Goal: Task Accomplishment & Management: Use online tool/utility

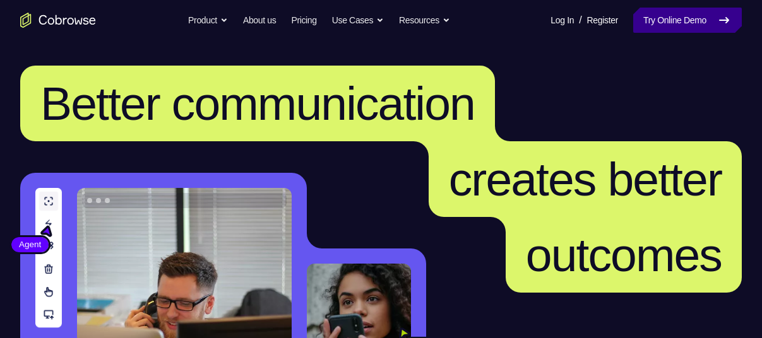
click at [697, 31] on link "Try Online Demo" at bounding box center [687, 20] width 109 height 25
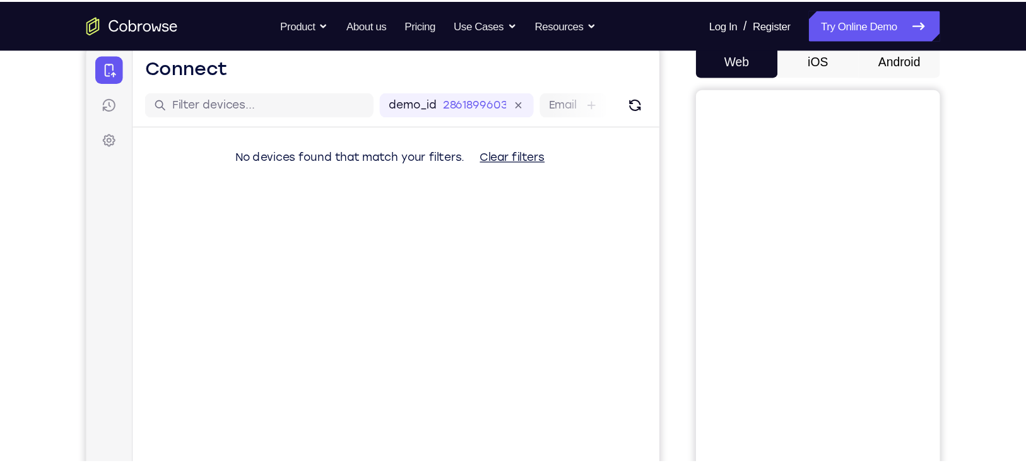
scroll to position [126, 0]
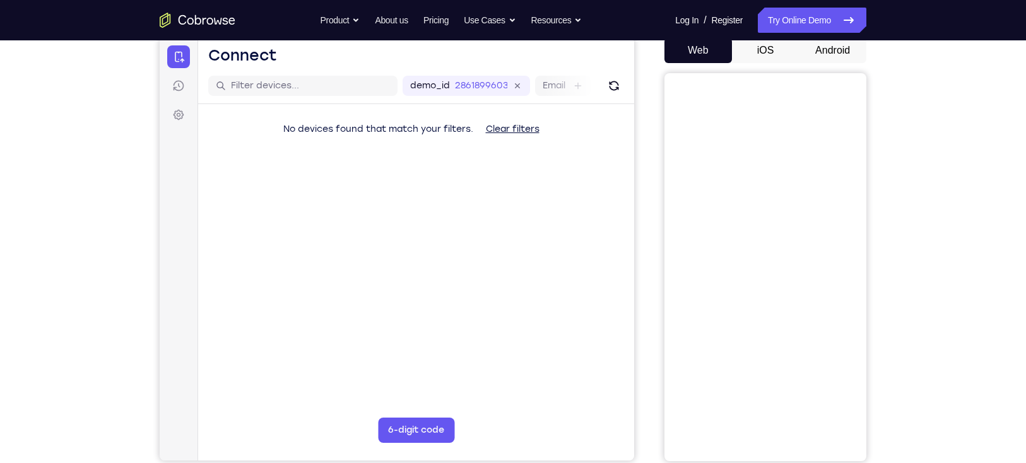
click at [761, 51] on button "Android" at bounding box center [833, 50] width 68 height 25
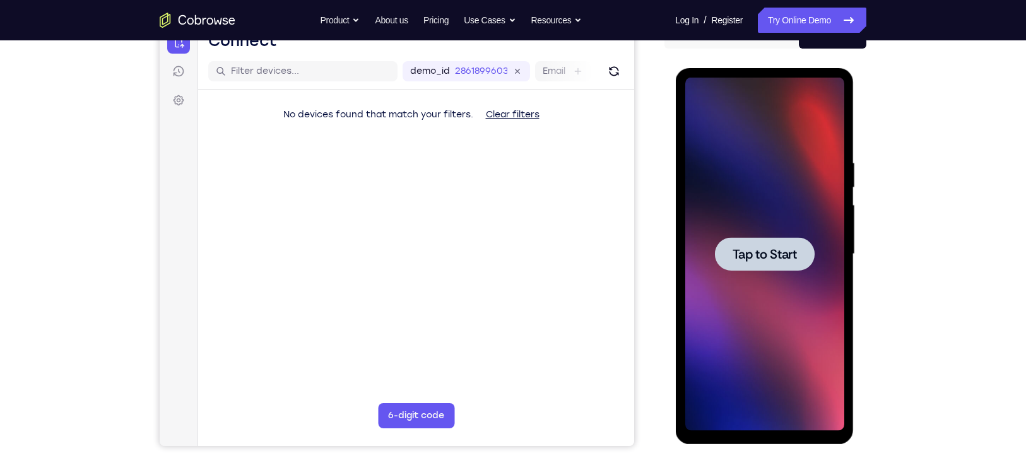
scroll to position [0, 0]
click at [716, 219] on div at bounding box center [764, 254] width 159 height 353
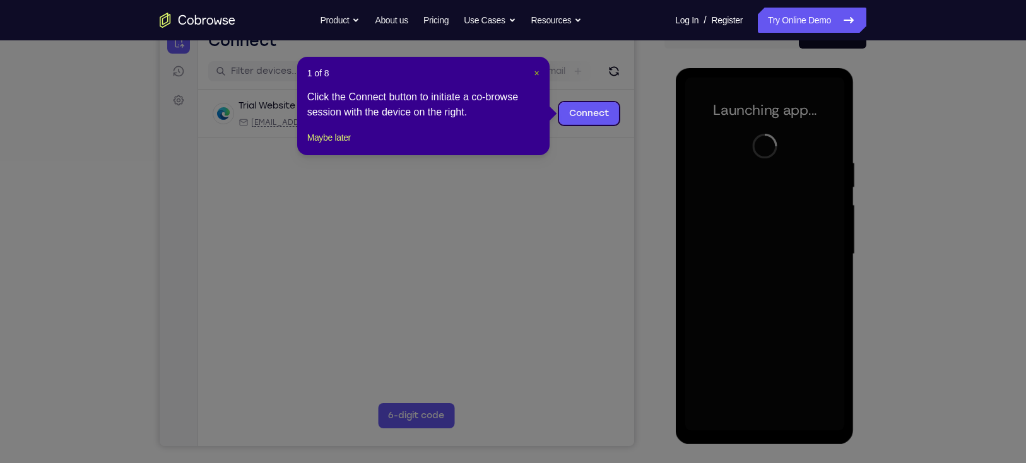
click at [537, 74] on span "×" at bounding box center [536, 73] width 5 height 10
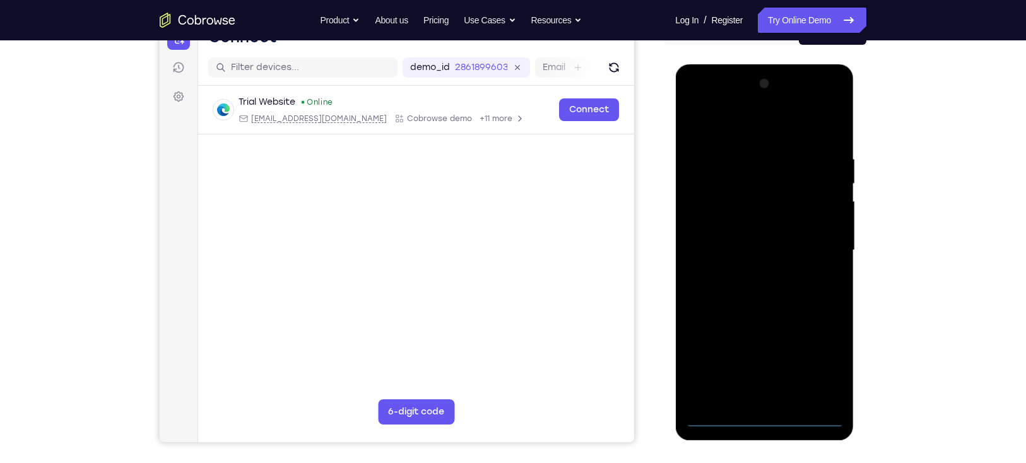
scroll to position [146, 0]
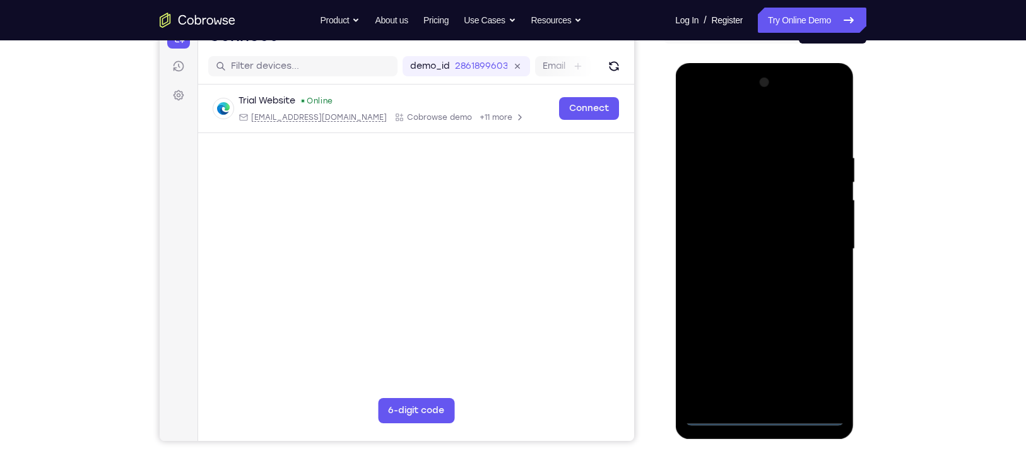
click at [761, 338] on div at bounding box center [764, 249] width 159 height 353
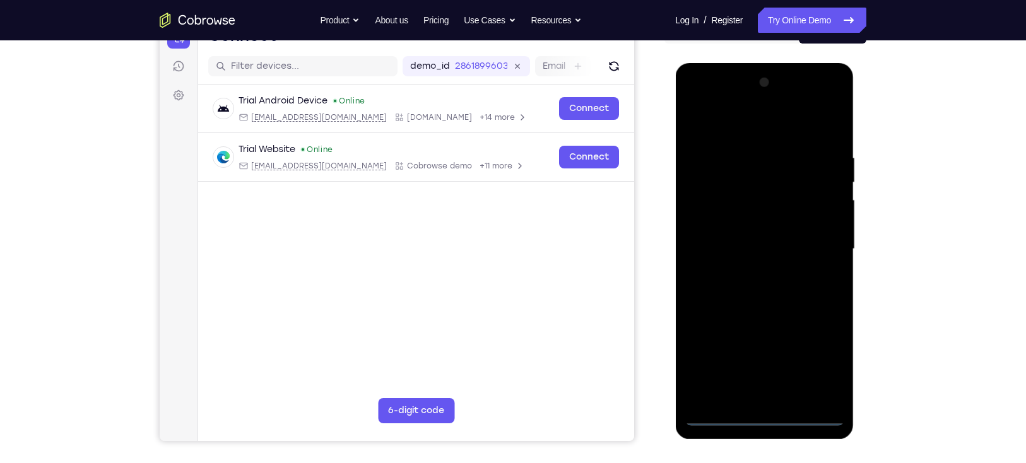
click at [761, 338] on div at bounding box center [764, 249] width 159 height 353
click at [761, 105] on div at bounding box center [764, 249] width 159 height 353
click at [761, 99] on div at bounding box center [764, 249] width 159 height 353
click at [760, 119] on div at bounding box center [764, 249] width 159 height 353
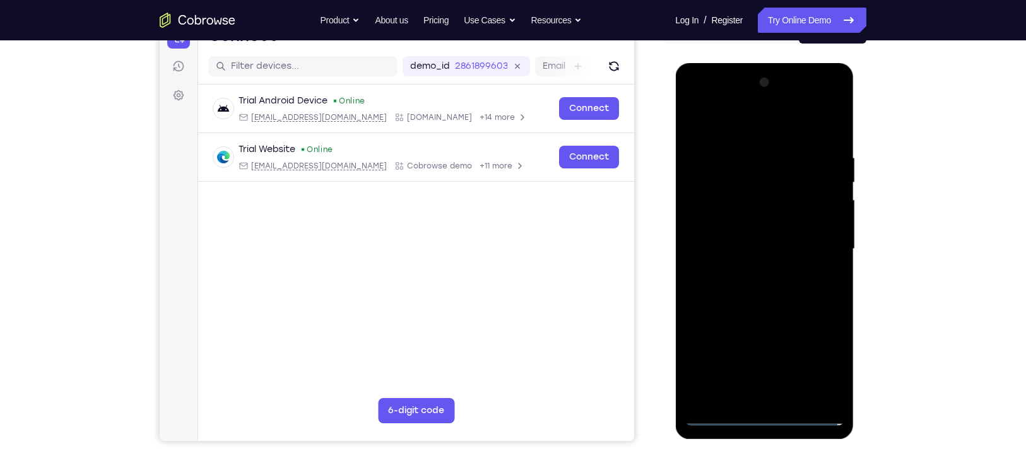
click at [732, 97] on div at bounding box center [764, 249] width 159 height 353
click at [748, 270] on div at bounding box center [764, 249] width 159 height 353
click at [761, 230] on div at bounding box center [764, 249] width 159 height 353
click at [761, 247] on div at bounding box center [764, 249] width 159 height 353
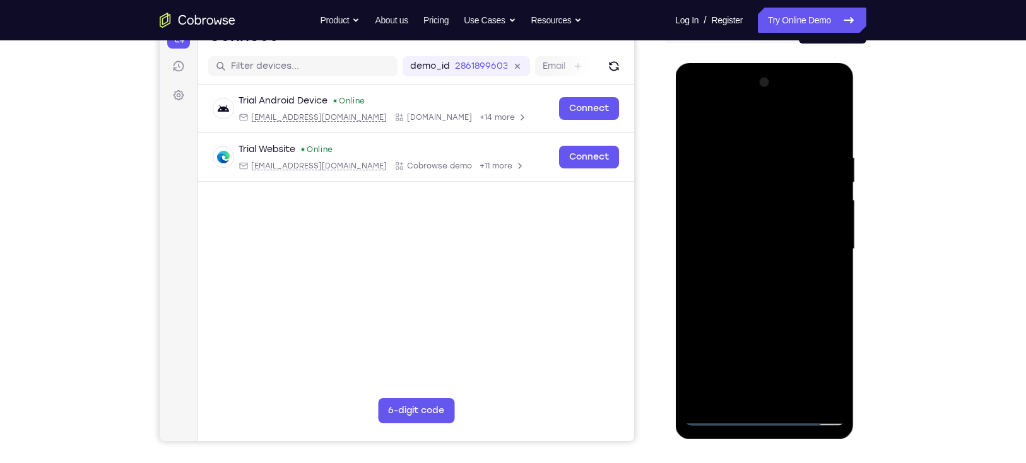
click at [761, 136] on div at bounding box center [764, 249] width 159 height 353
click at [761, 338] on div at bounding box center [764, 249] width 159 height 353
click at [744, 145] on div at bounding box center [764, 249] width 159 height 353
click at [761, 224] on div at bounding box center [764, 249] width 159 height 353
click at [761, 128] on div at bounding box center [764, 249] width 159 height 353
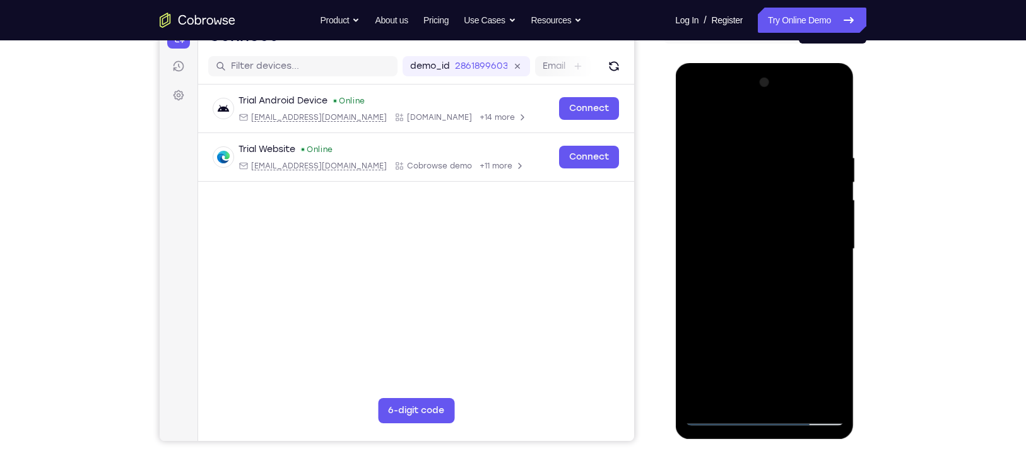
click at [761, 119] on div at bounding box center [764, 249] width 159 height 353
click at [699, 122] on div at bounding box center [764, 249] width 159 height 353
click at [738, 338] on div at bounding box center [764, 249] width 159 height 353
click at [747, 124] on div at bounding box center [764, 249] width 159 height 353
drag, startPoint x: 757, startPoint y: 227, endPoint x: 752, endPoint y: 192, distance: 35.7
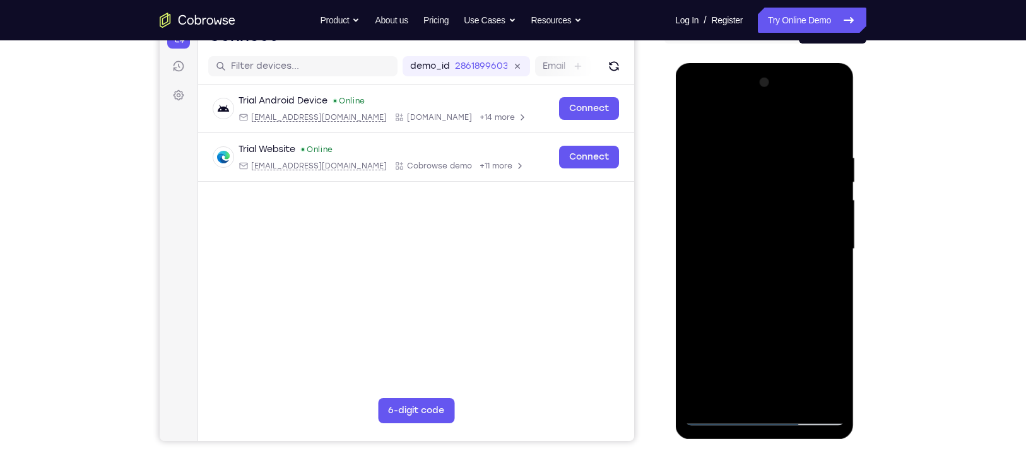
click at [752, 192] on div at bounding box center [764, 249] width 159 height 353
click at [761, 242] on div at bounding box center [764, 249] width 159 height 353
drag, startPoint x: 773, startPoint y: 336, endPoint x: 771, endPoint y: 287, distance: 49.3
click at [761, 287] on div at bounding box center [764, 249] width 159 height 353
click at [719, 338] on div at bounding box center [764, 249] width 159 height 353
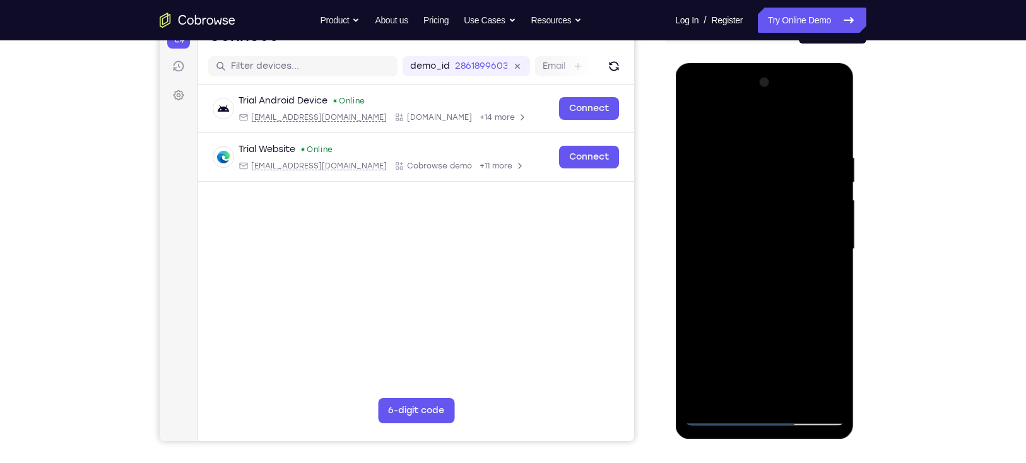
click at [719, 338] on div at bounding box center [764, 249] width 159 height 353
click at [761, 338] on div at bounding box center [764, 249] width 159 height 353
click at [701, 120] on div at bounding box center [764, 249] width 159 height 353
drag, startPoint x: 756, startPoint y: 331, endPoint x: 754, endPoint y: 132, distance: 199.5
click at [754, 132] on div at bounding box center [764, 249] width 159 height 353
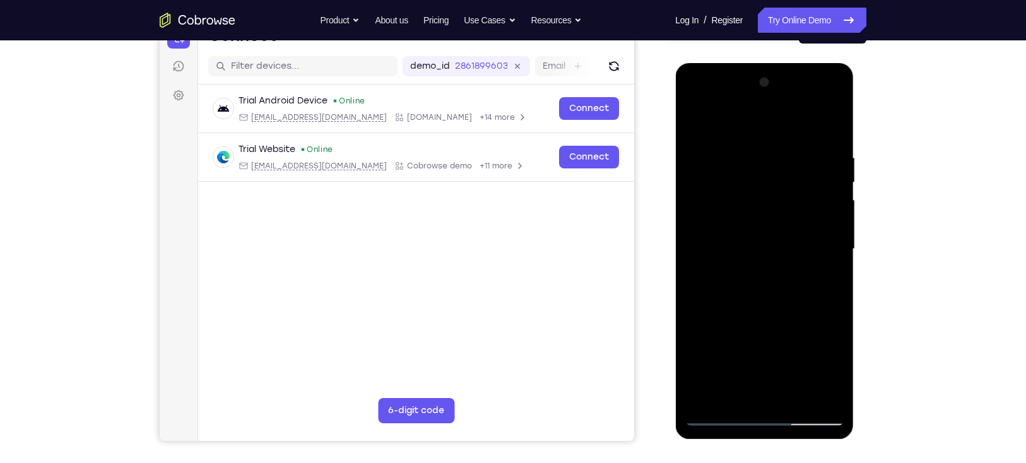
drag, startPoint x: 748, startPoint y: 336, endPoint x: 759, endPoint y: 165, distance: 171.4
click at [759, 165] on div at bounding box center [764, 249] width 159 height 353
drag, startPoint x: 752, startPoint y: 318, endPoint x: 742, endPoint y: 149, distance: 169.5
click at [742, 149] on div at bounding box center [764, 249] width 159 height 353
click at [720, 338] on div at bounding box center [764, 249] width 159 height 353
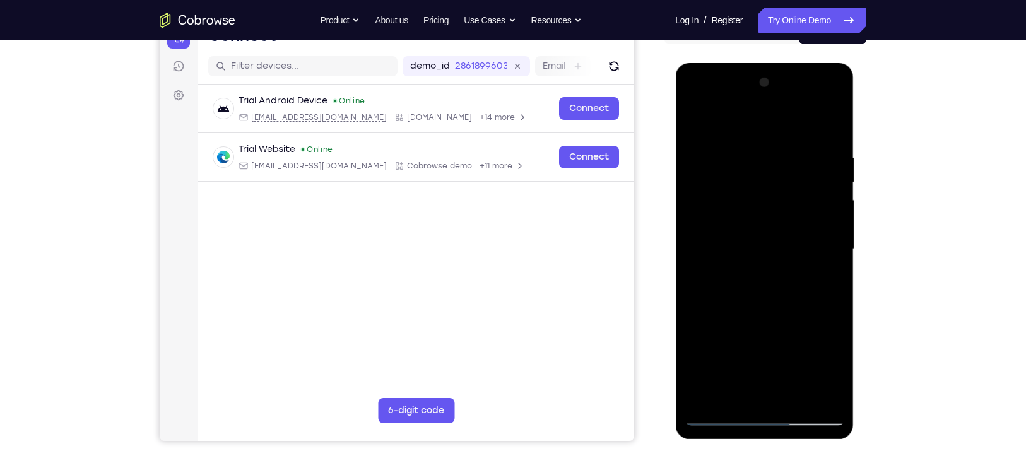
click at [746, 274] on div at bounding box center [764, 249] width 159 height 353
click at [761, 101] on div at bounding box center [764, 249] width 159 height 353
click at [700, 100] on div at bounding box center [764, 249] width 159 height 353
click at [736, 102] on div at bounding box center [764, 249] width 159 height 353
click at [759, 253] on div at bounding box center [764, 249] width 159 height 353
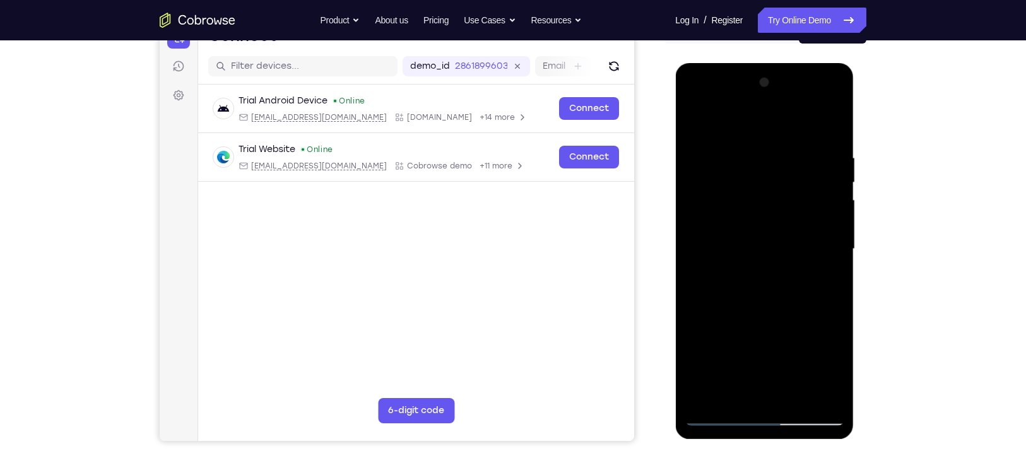
click at [759, 242] on div at bounding box center [764, 249] width 159 height 353
click at [737, 262] on div at bounding box center [764, 249] width 159 height 353
click at [761, 312] on div at bounding box center [764, 249] width 159 height 353
click at [761, 236] on div at bounding box center [764, 249] width 159 height 353
drag, startPoint x: 769, startPoint y: 325, endPoint x: 766, endPoint y: 234, distance: 91.6
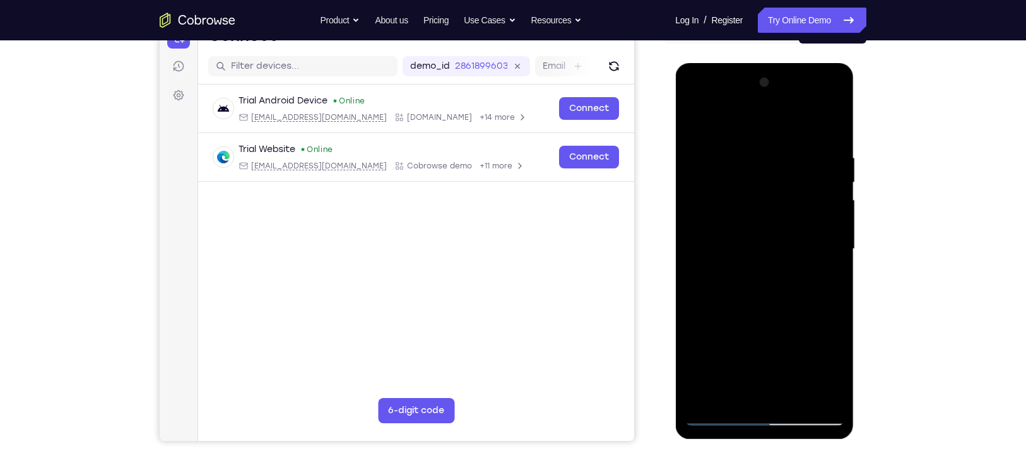
click at [761, 234] on div at bounding box center [764, 249] width 159 height 353
click at [761, 338] on div at bounding box center [764, 249] width 159 height 353
click at [761, 237] on div at bounding box center [764, 249] width 159 height 353
click at [761, 230] on div at bounding box center [764, 249] width 159 height 353
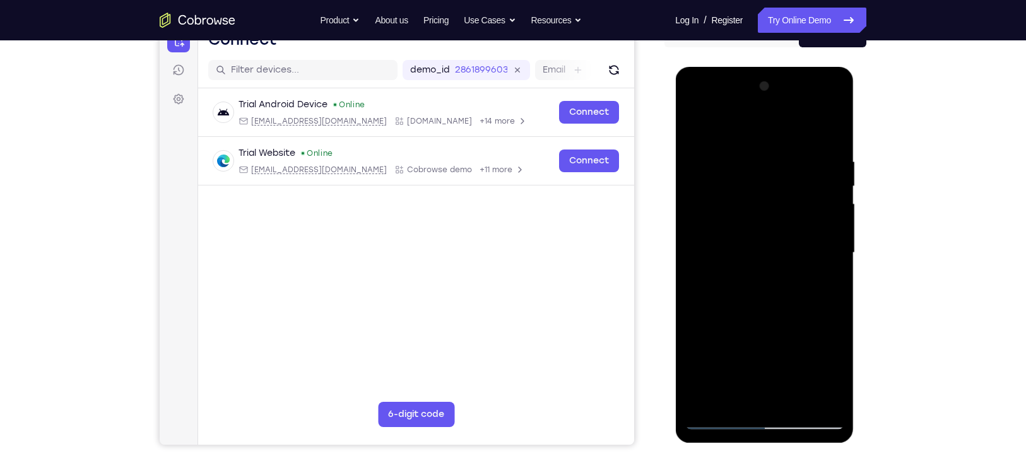
scroll to position [146, 0]
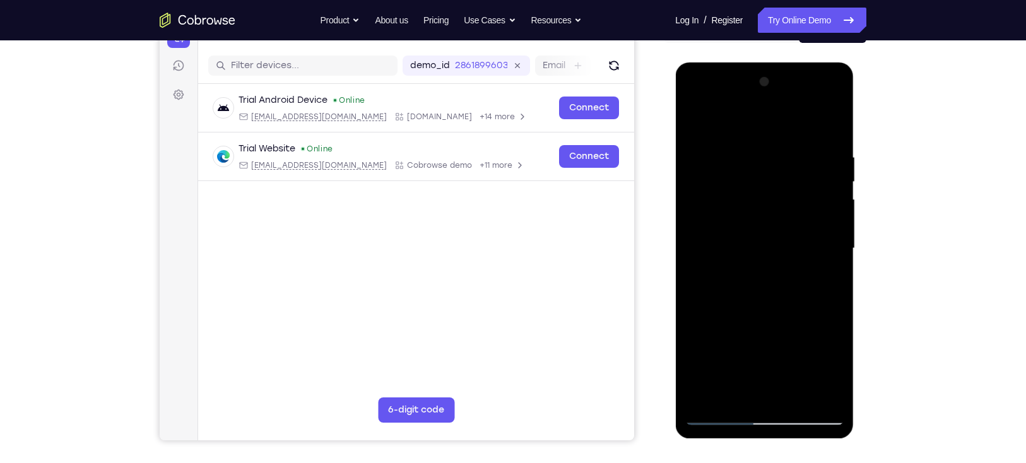
click at [749, 225] on div at bounding box center [764, 248] width 159 height 353
click at [761, 278] on div at bounding box center [764, 248] width 159 height 353
click at [761, 131] on div at bounding box center [764, 248] width 159 height 353
click at [700, 124] on div at bounding box center [764, 248] width 159 height 353
click at [761, 119] on div at bounding box center [764, 248] width 159 height 353
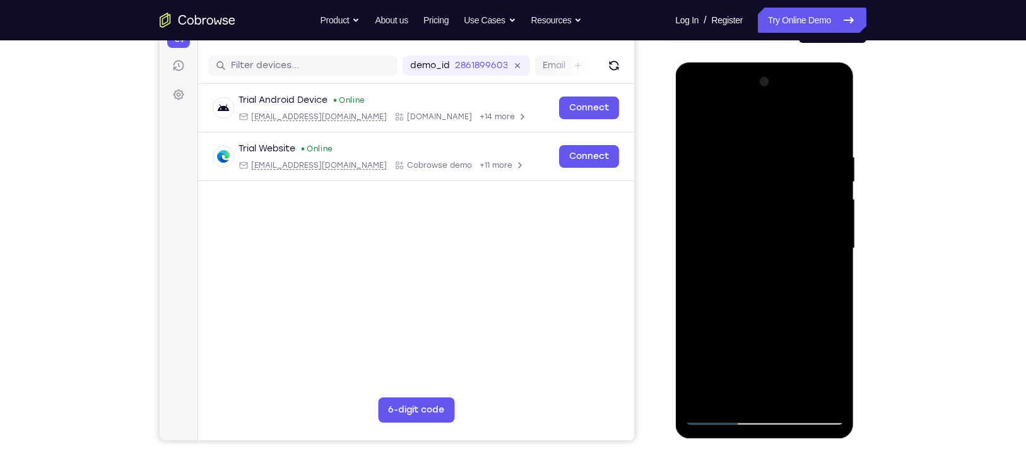
click at [728, 153] on div at bounding box center [764, 248] width 159 height 353
drag, startPoint x: 776, startPoint y: 345, endPoint x: 779, endPoint y: 283, distance: 61.9
click at [761, 283] on div at bounding box center [764, 248] width 159 height 353
click at [761, 298] on div at bounding box center [764, 248] width 159 height 353
click at [761, 282] on div at bounding box center [764, 248] width 159 height 353
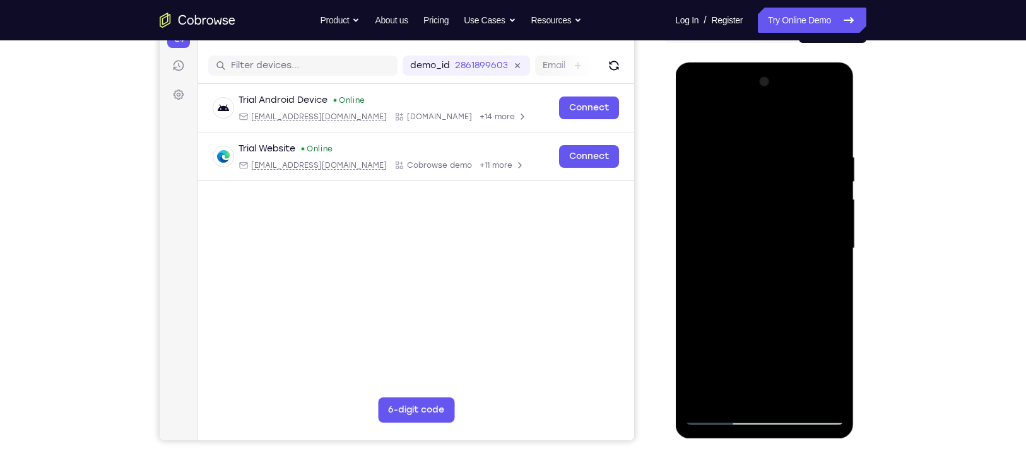
click at [718, 338] on div at bounding box center [764, 248] width 159 height 353
click at [693, 124] on div at bounding box center [764, 248] width 159 height 353
click at [761, 120] on div at bounding box center [764, 248] width 159 height 353
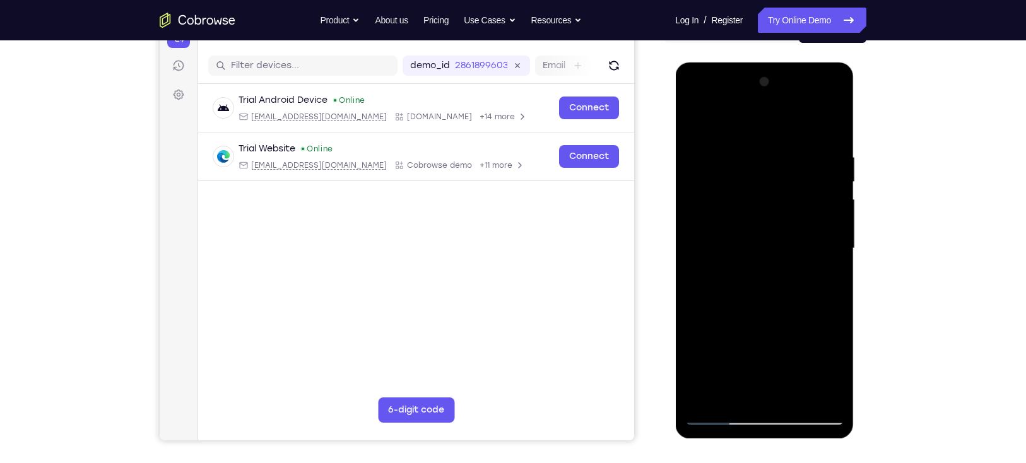
drag, startPoint x: 769, startPoint y: 335, endPoint x: 798, endPoint y: 129, distance: 208.3
click at [761, 129] on div at bounding box center [764, 248] width 159 height 353
drag, startPoint x: 764, startPoint y: 340, endPoint x: 792, endPoint y: 149, distance: 192.7
click at [761, 149] on div at bounding box center [764, 248] width 159 height 353
click at [753, 338] on div at bounding box center [764, 248] width 159 height 353
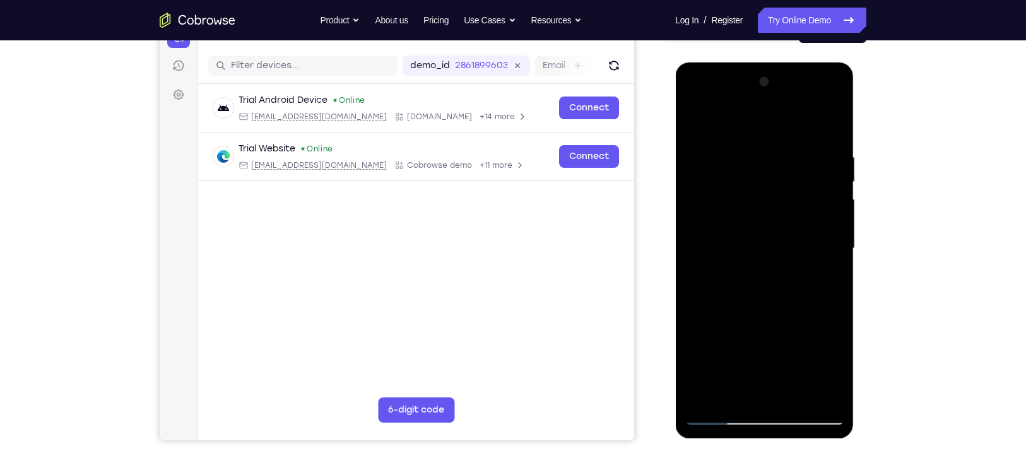
click at [756, 270] on div at bounding box center [764, 248] width 159 height 353
